Goal: Transaction & Acquisition: Purchase product/service

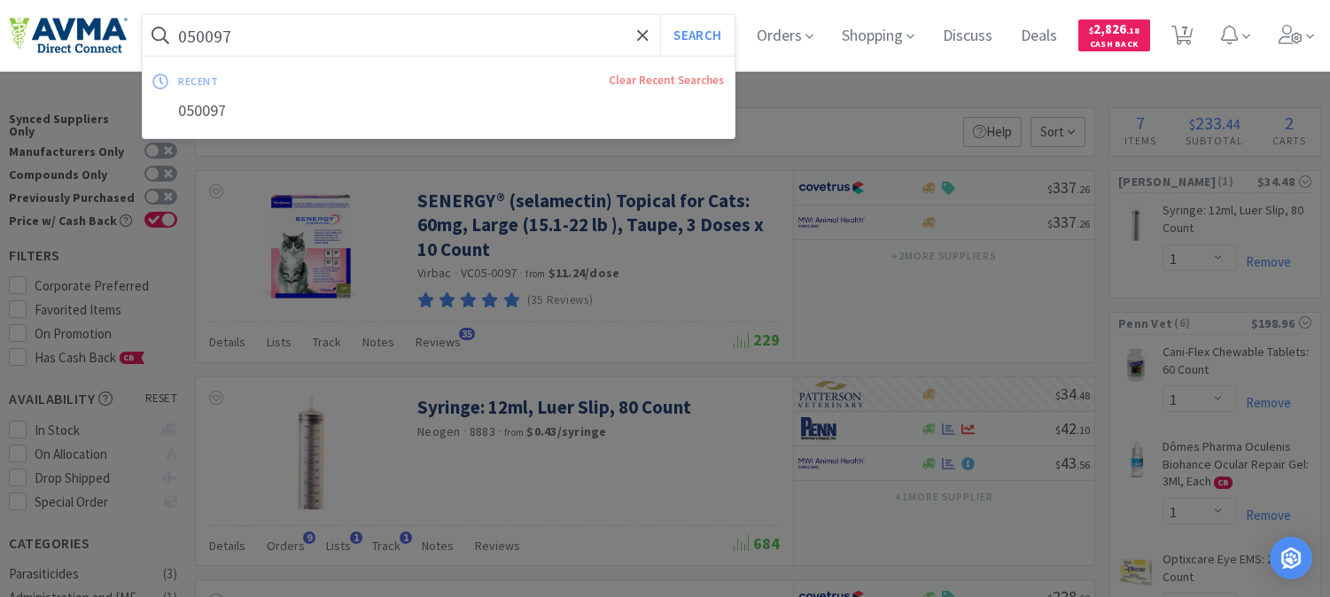
select select "1"
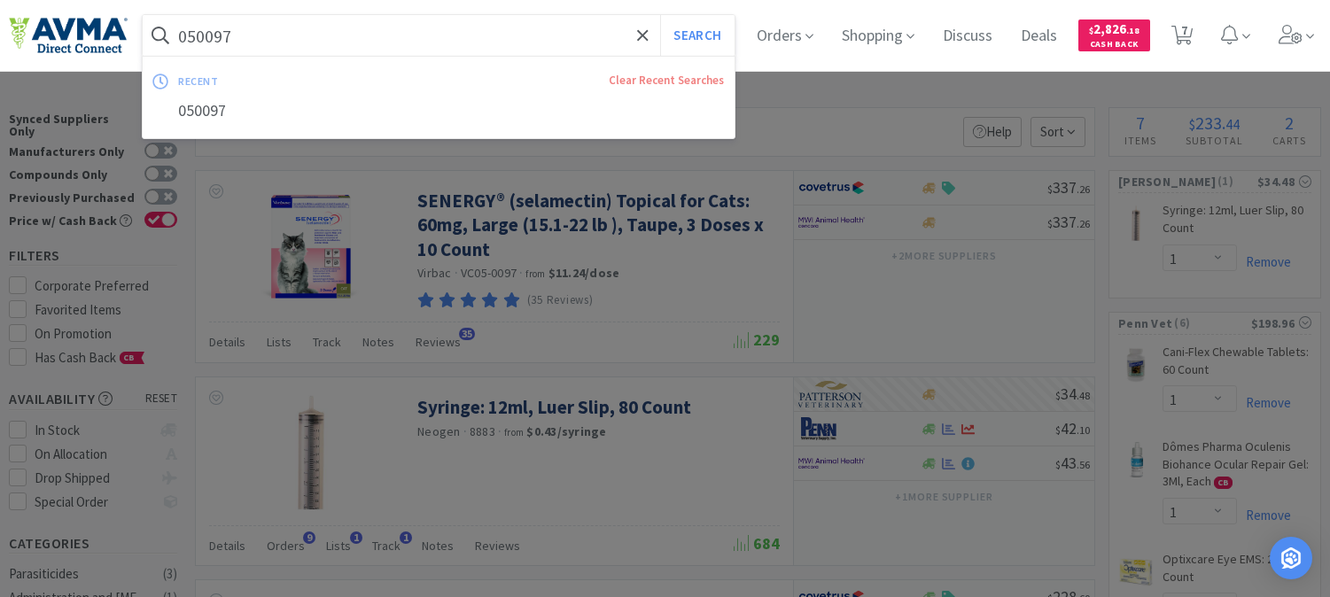
select select "1"
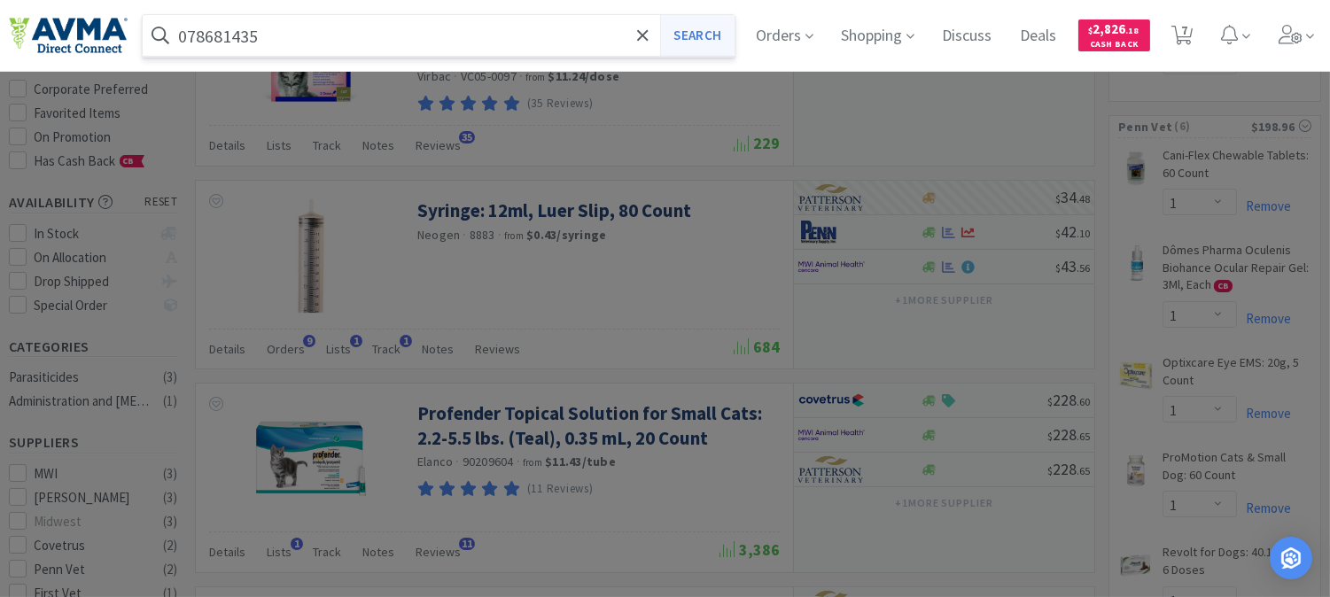
type input "078681435"
click at [729, 29] on button "Search" at bounding box center [697, 35] width 74 height 41
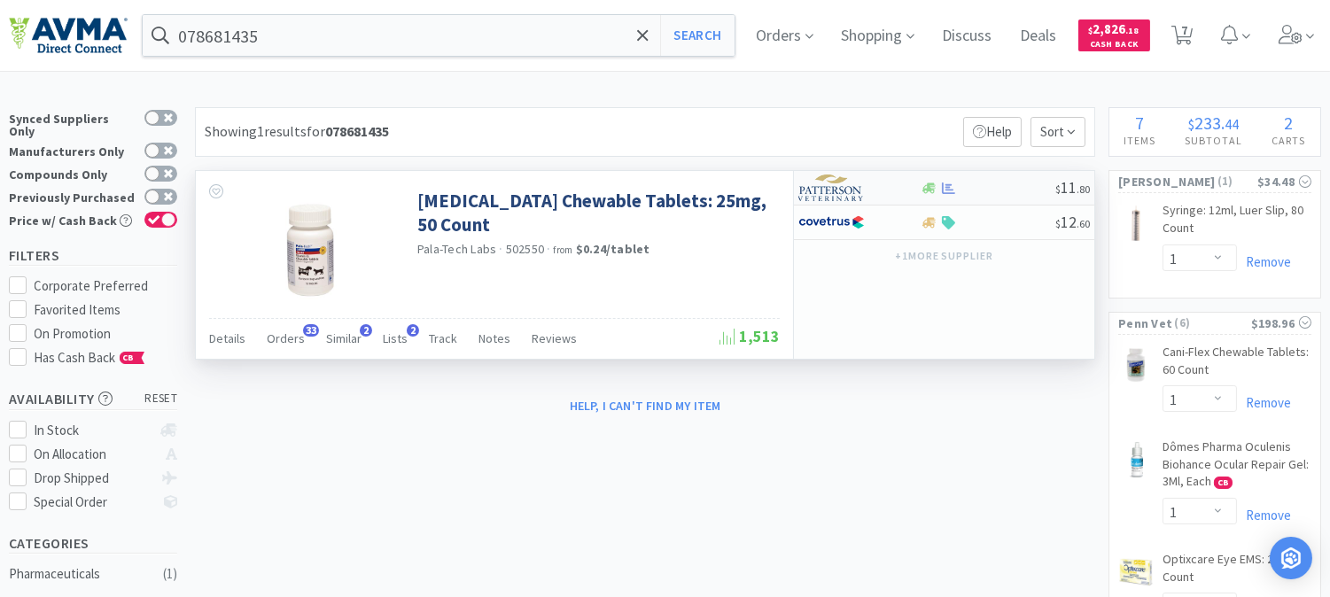
click at [831, 186] on img at bounding box center [831, 188] width 66 height 27
select select "1"
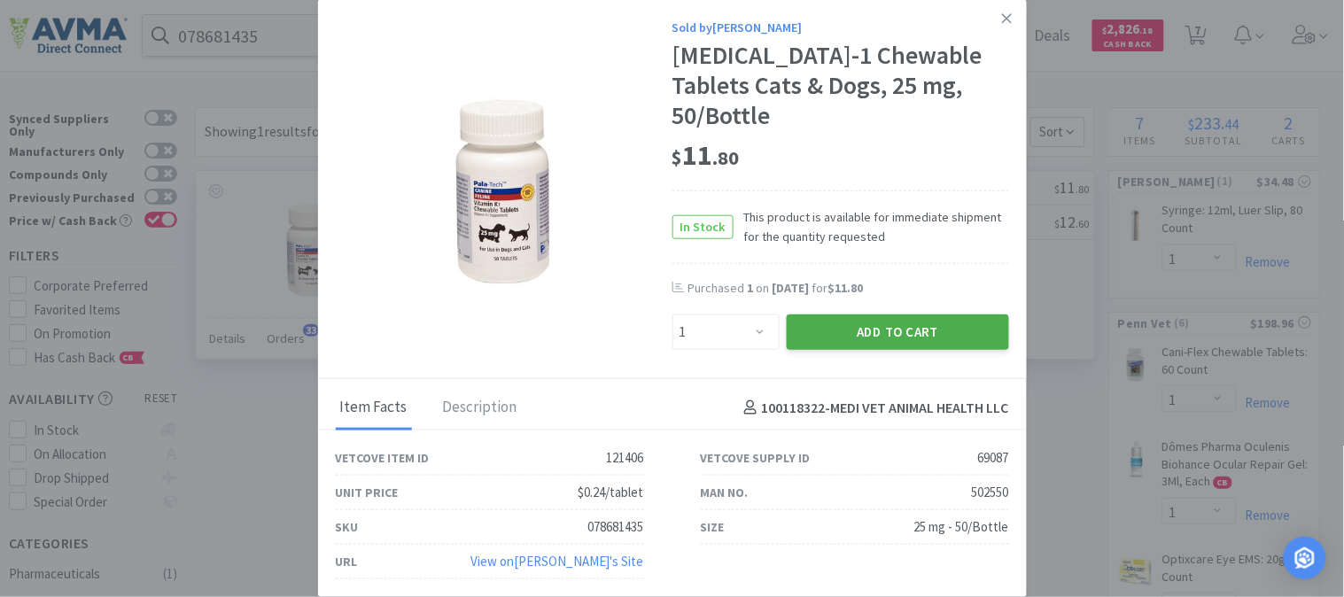
click at [911, 317] on button "Add to Cart" at bounding box center [898, 332] width 222 height 35
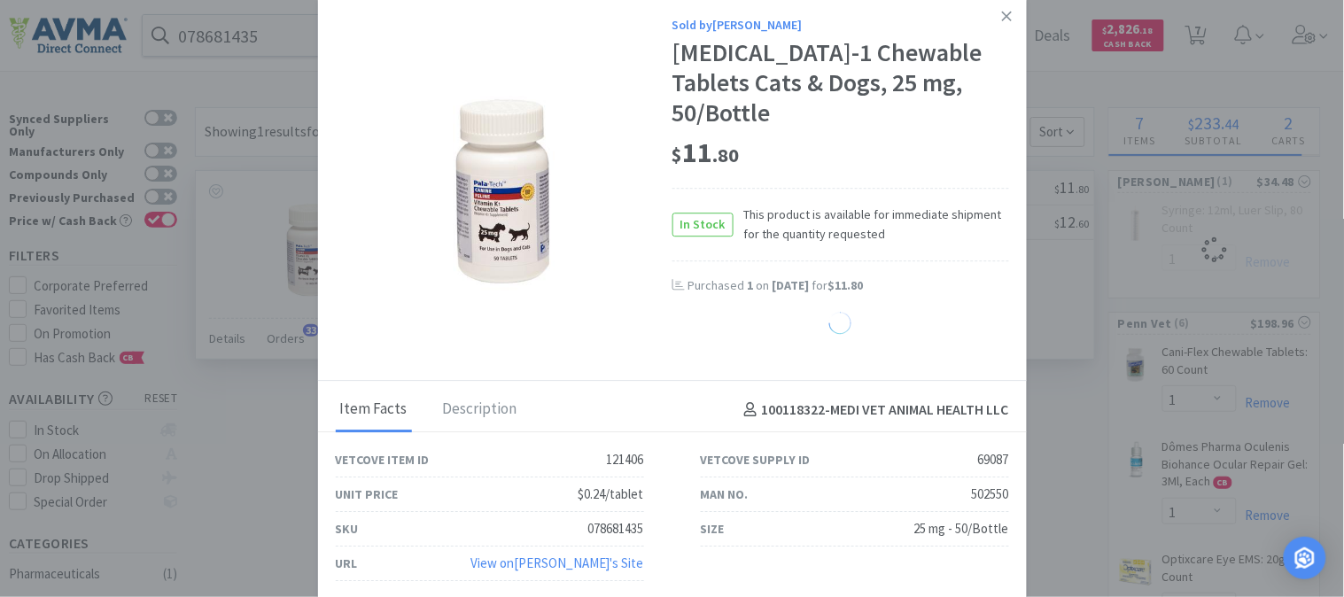
select select "1"
